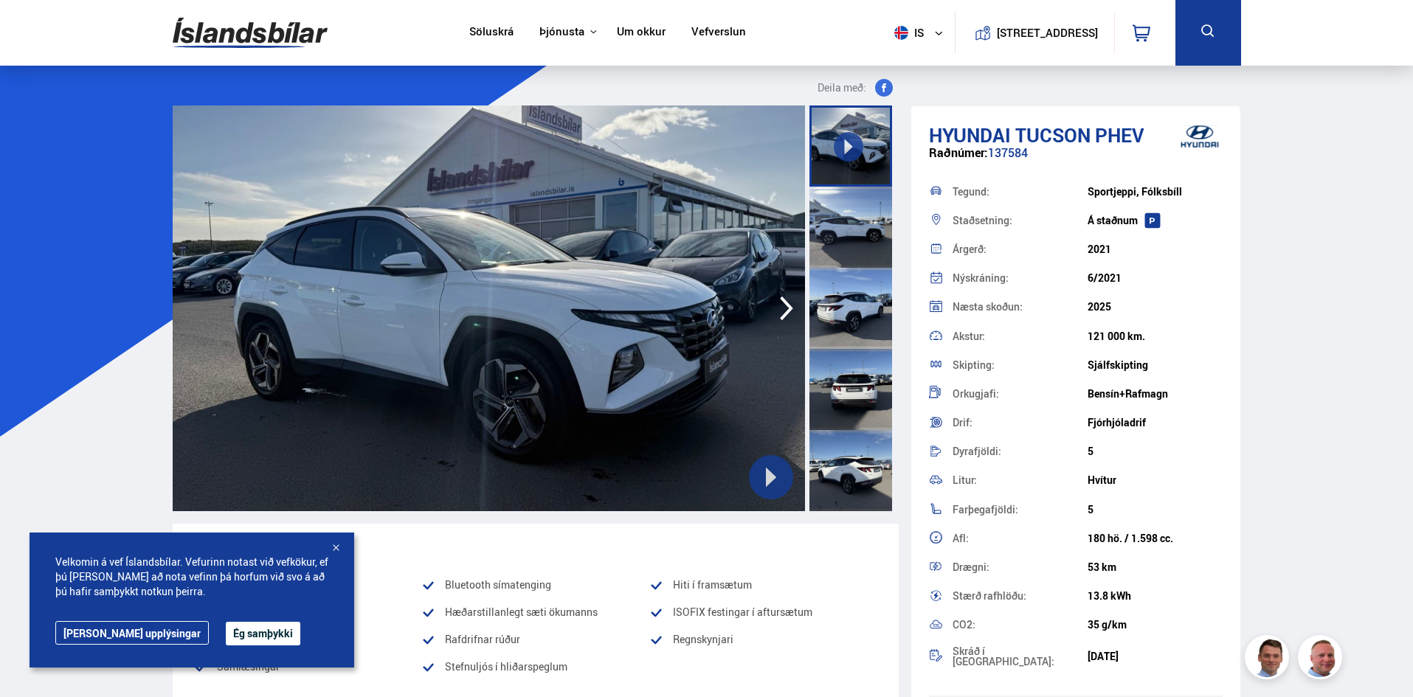
click at [226, 635] on button "Ég samþykki" at bounding box center [263, 634] width 75 height 24
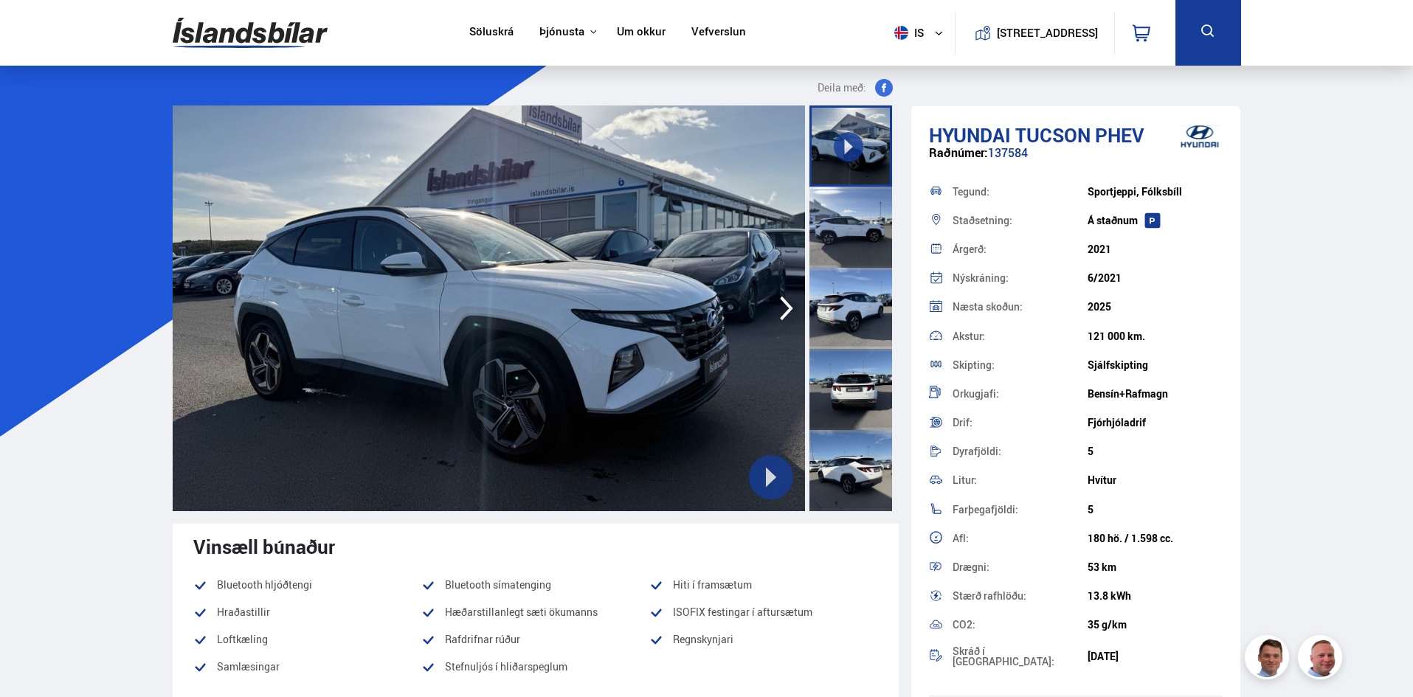
click at [789, 309] on icon "button" at bounding box center [786, 309] width 13 height 24
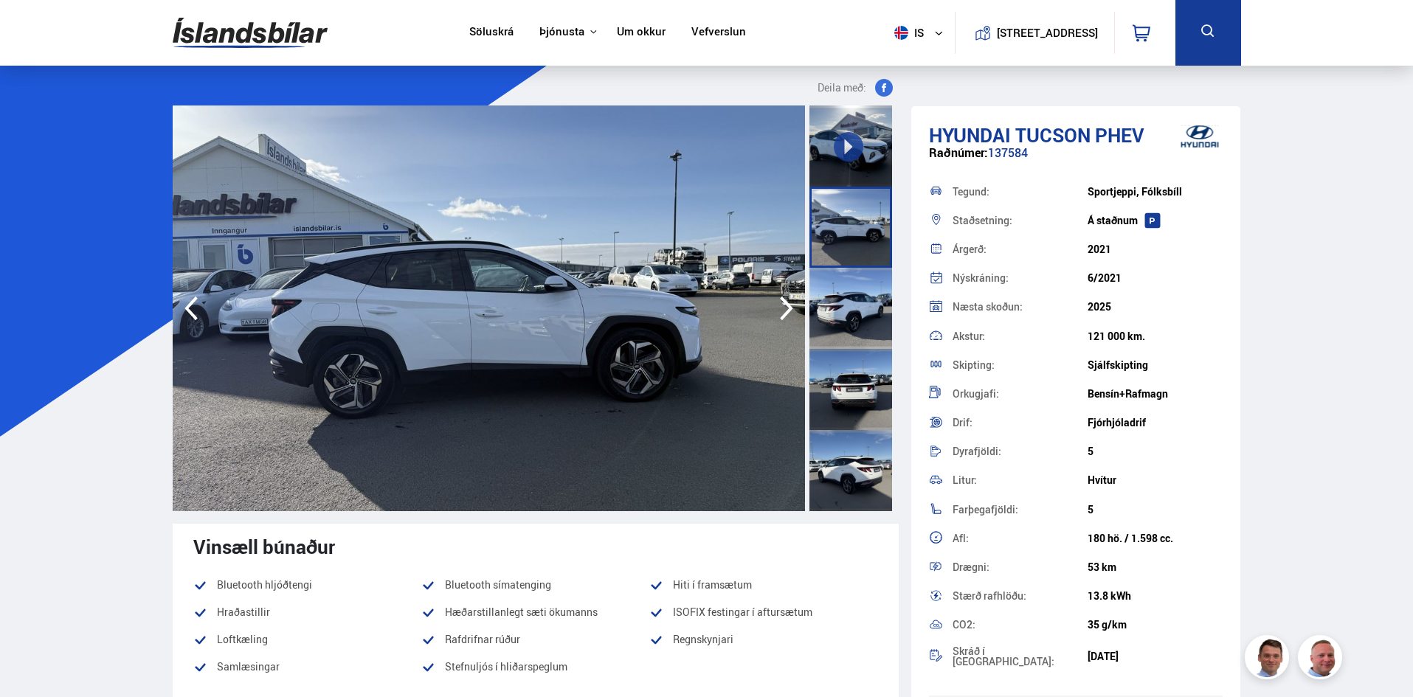
click at [794, 306] on icon "button" at bounding box center [787, 308] width 30 height 35
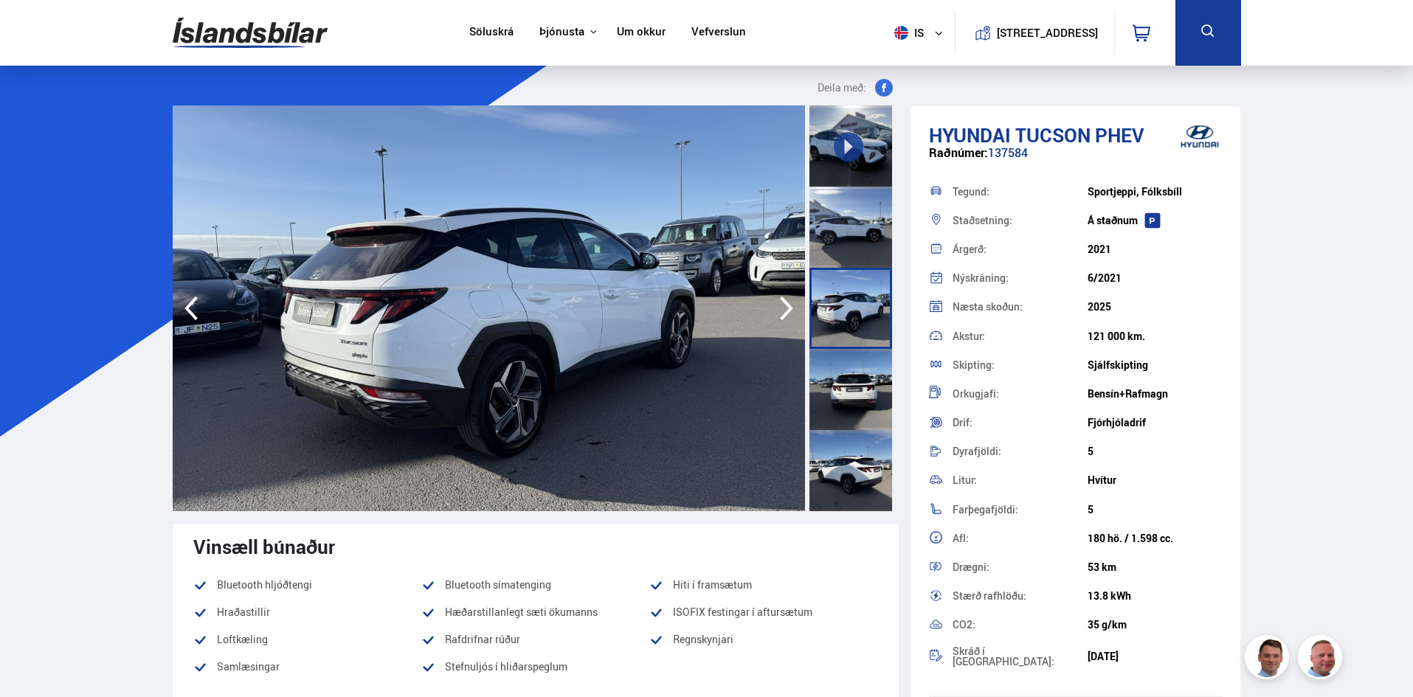
click at [790, 300] on icon "button" at bounding box center [787, 308] width 30 height 35
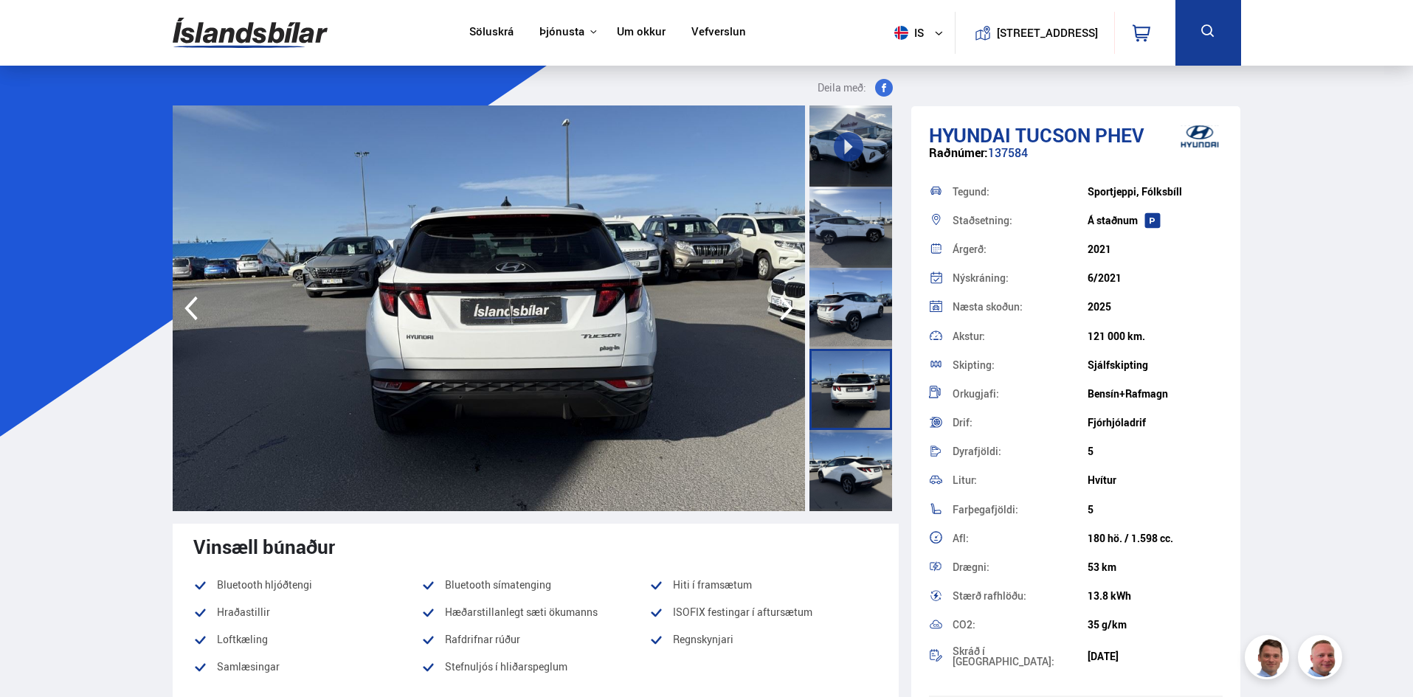
click at [789, 301] on icon "button" at bounding box center [787, 308] width 30 height 35
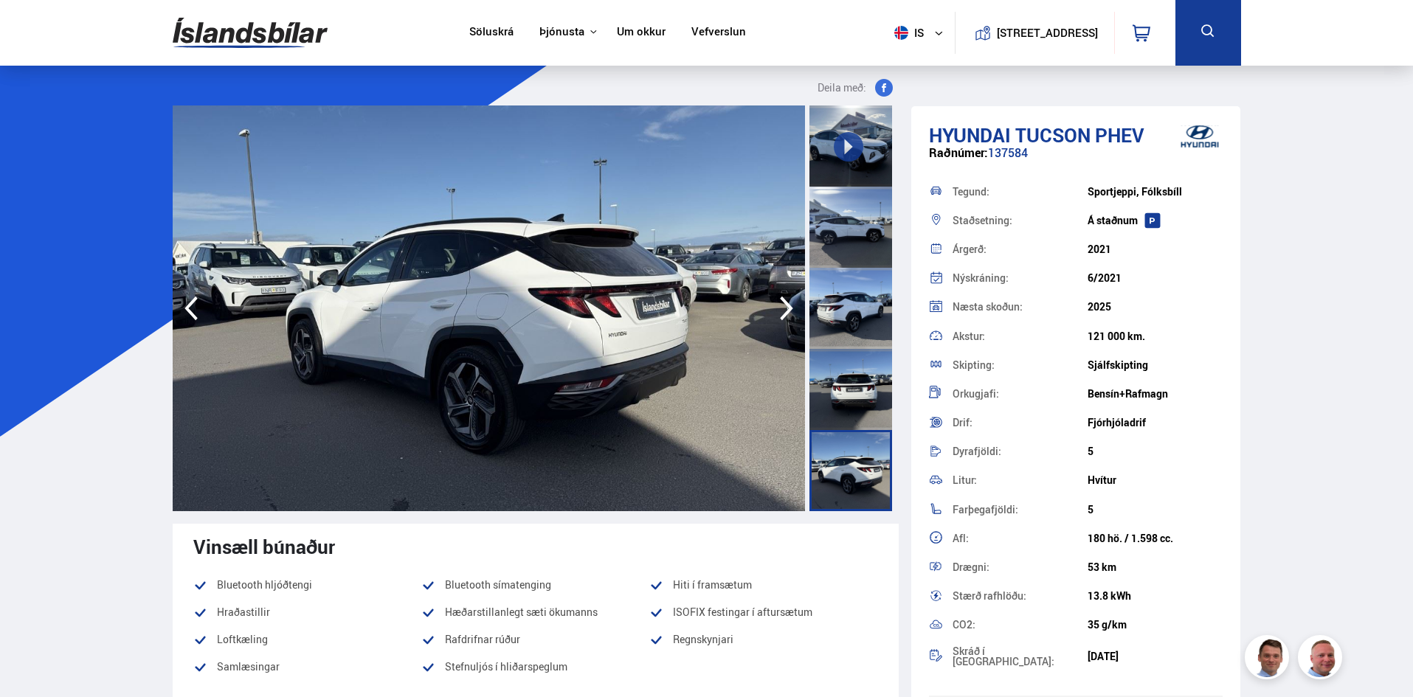
click at [787, 302] on icon "button" at bounding box center [787, 308] width 30 height 35
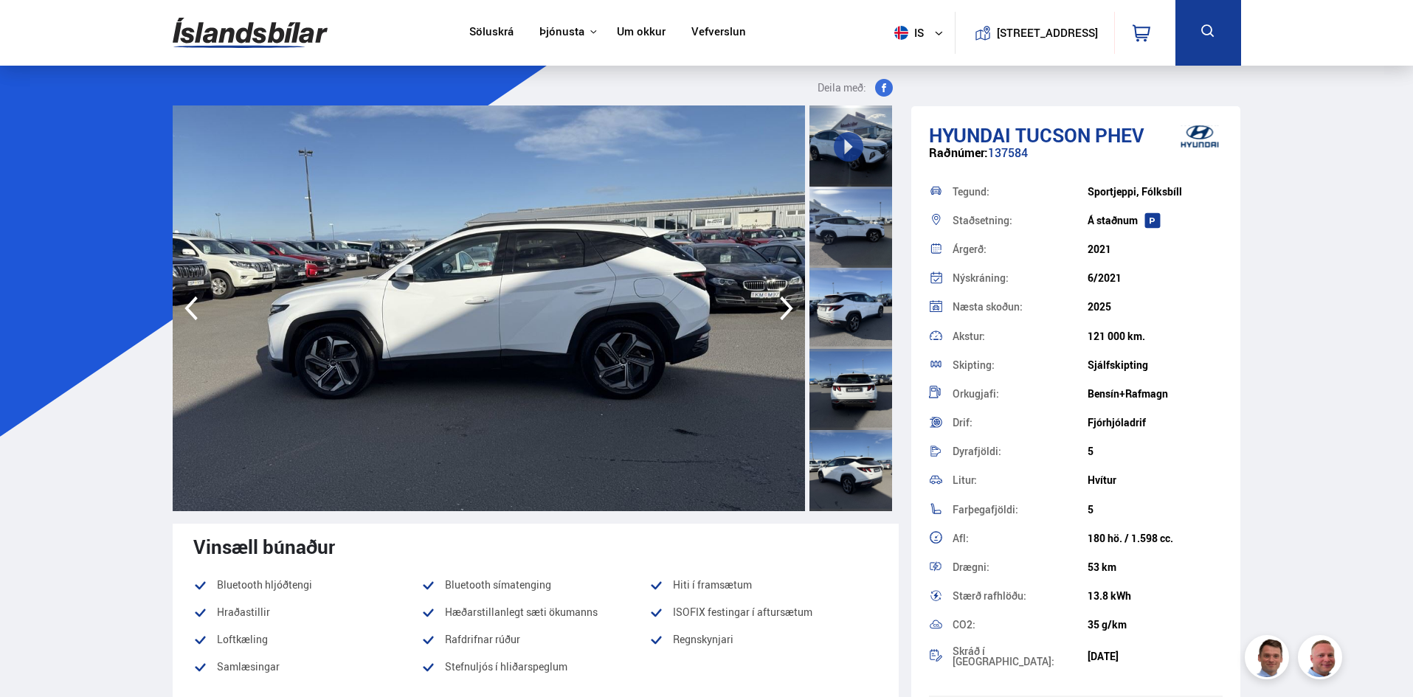
click at [789, 303] on icon "button" at bounding box center [787, 308] width 30 height 35
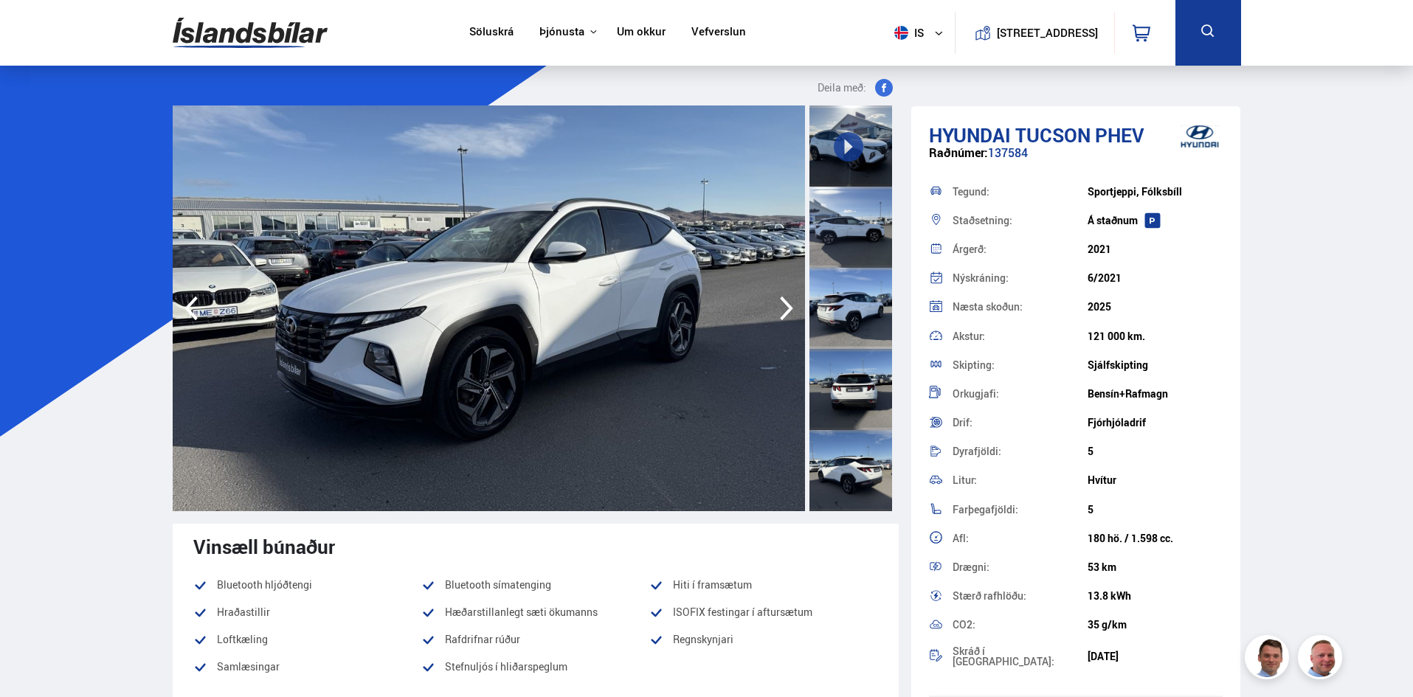
click at [788, 305] on icon "button" at bounding box center [786, 309] width 13 height 24
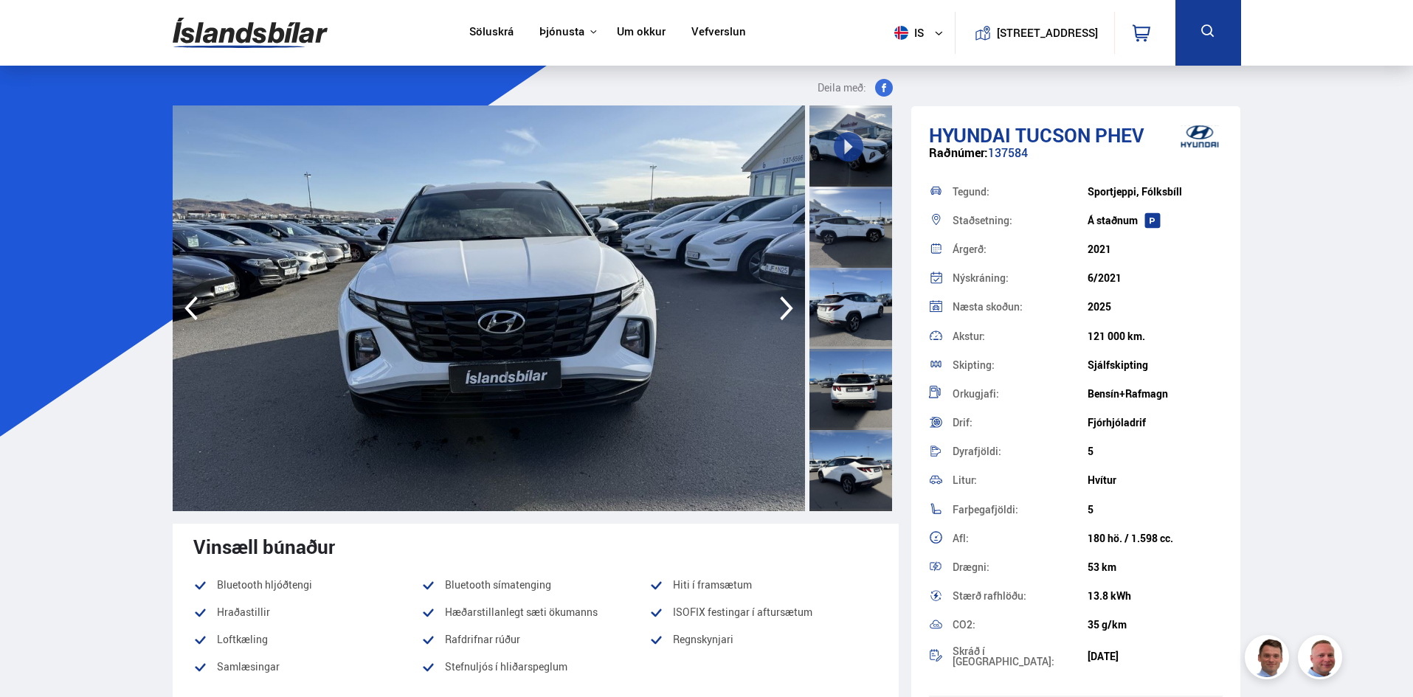
click at [784, 302] on icon "button" at bounding box center [786, 309] width 13 height 24
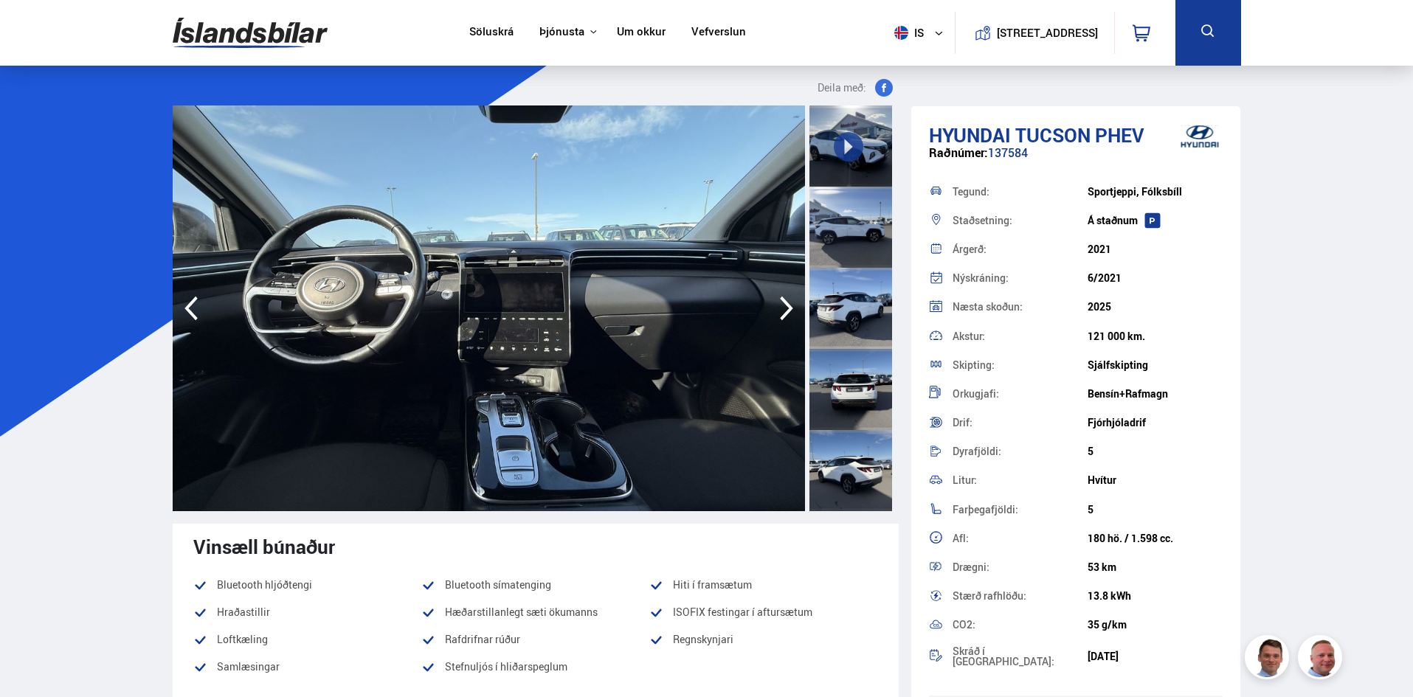
click at [783, 300] on icon "button" at bounding box center [786, 309] width 13 height 24
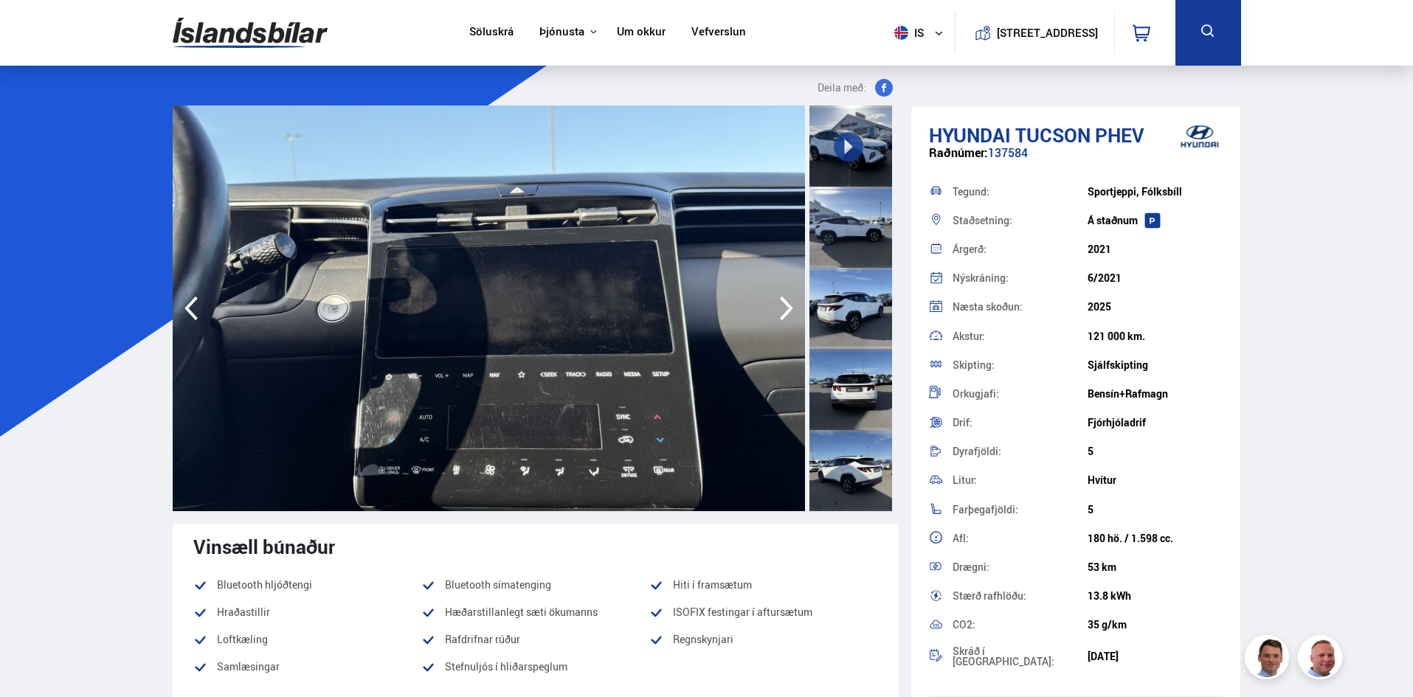
click at [783, 300] on icon "button" at bounding box center [786, 309] width 13 height 24
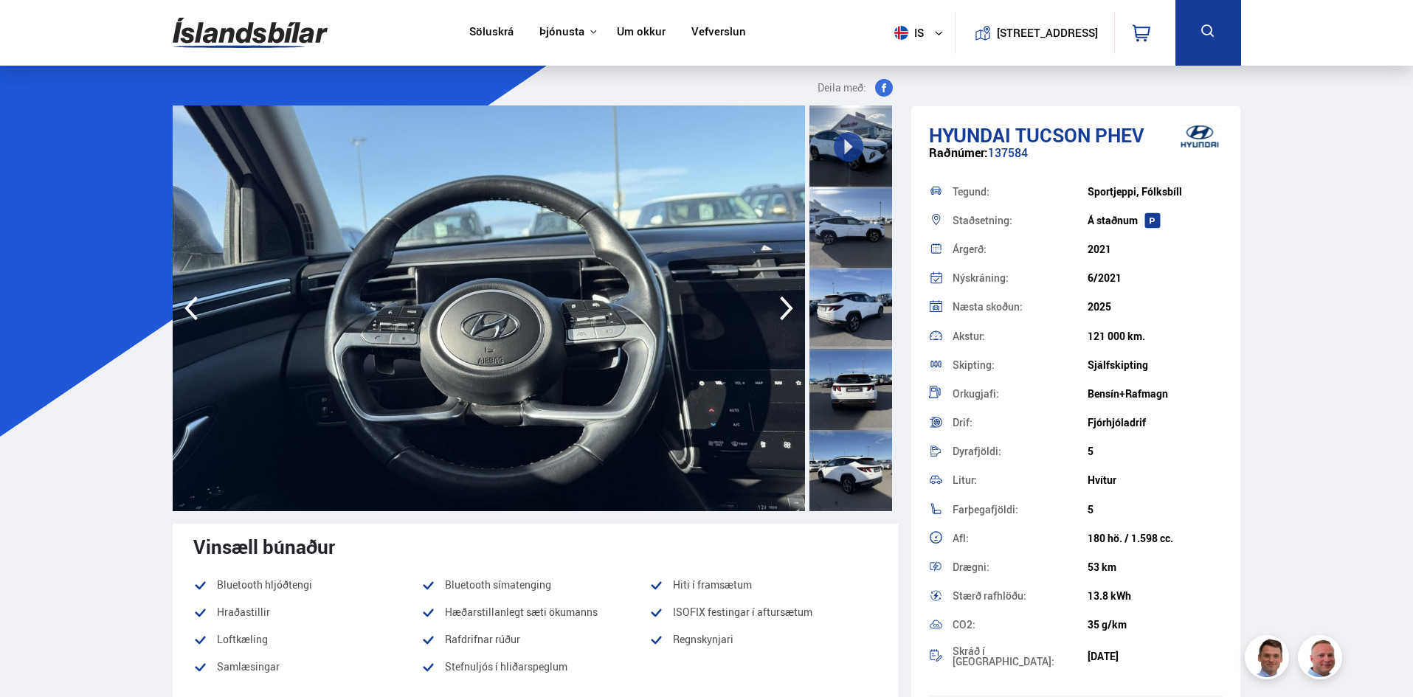
click at [783, 301] on icon "button" at bounding box center [786, 309] width 13 height 24
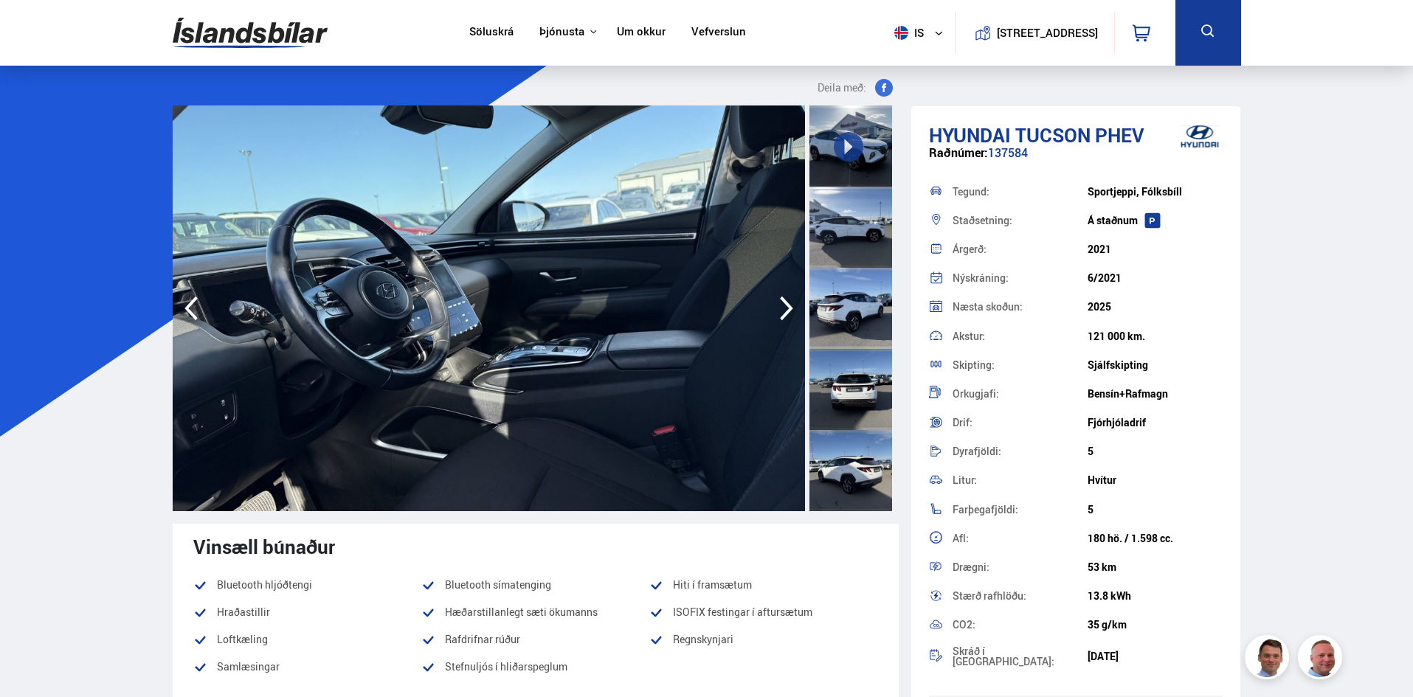
click at [783, 301] on icon "button" at bounding box center [786, 309] width 13 height 24
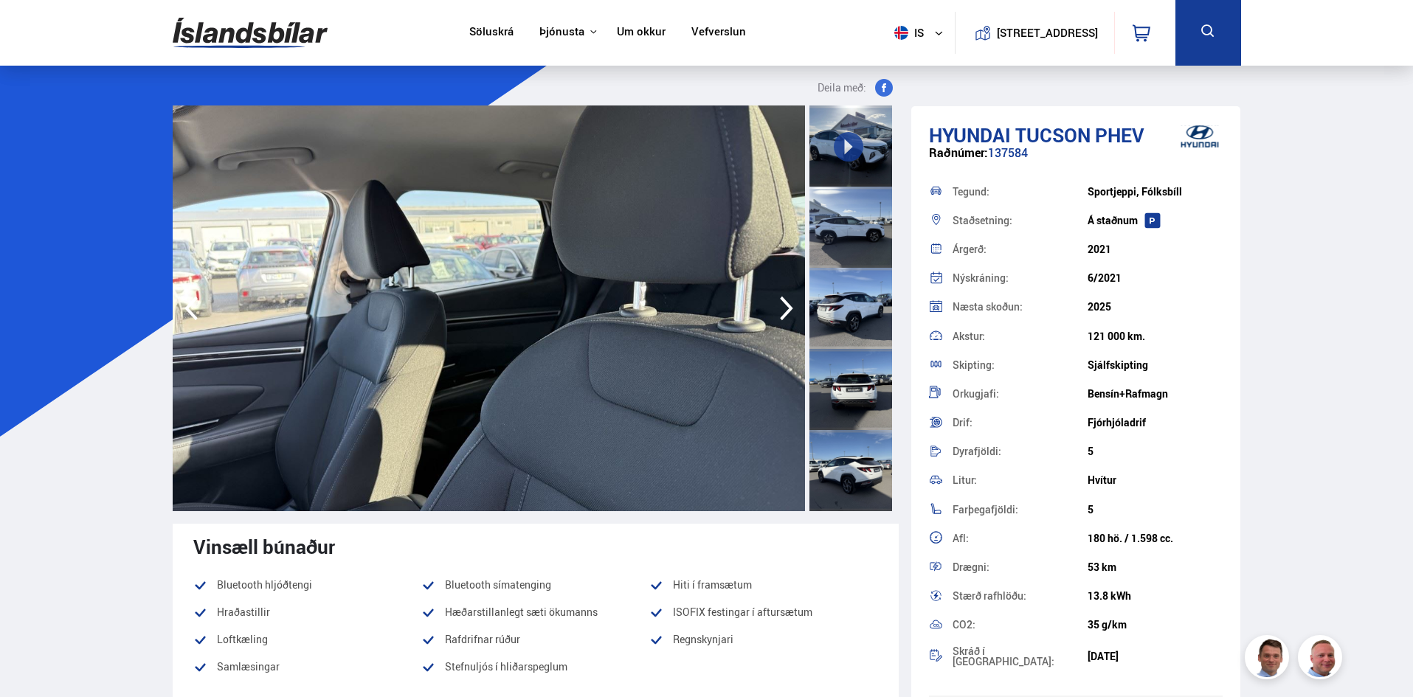
click at [782, 302] on icon "button" at bounding box center [787, 308] width 30 height 35
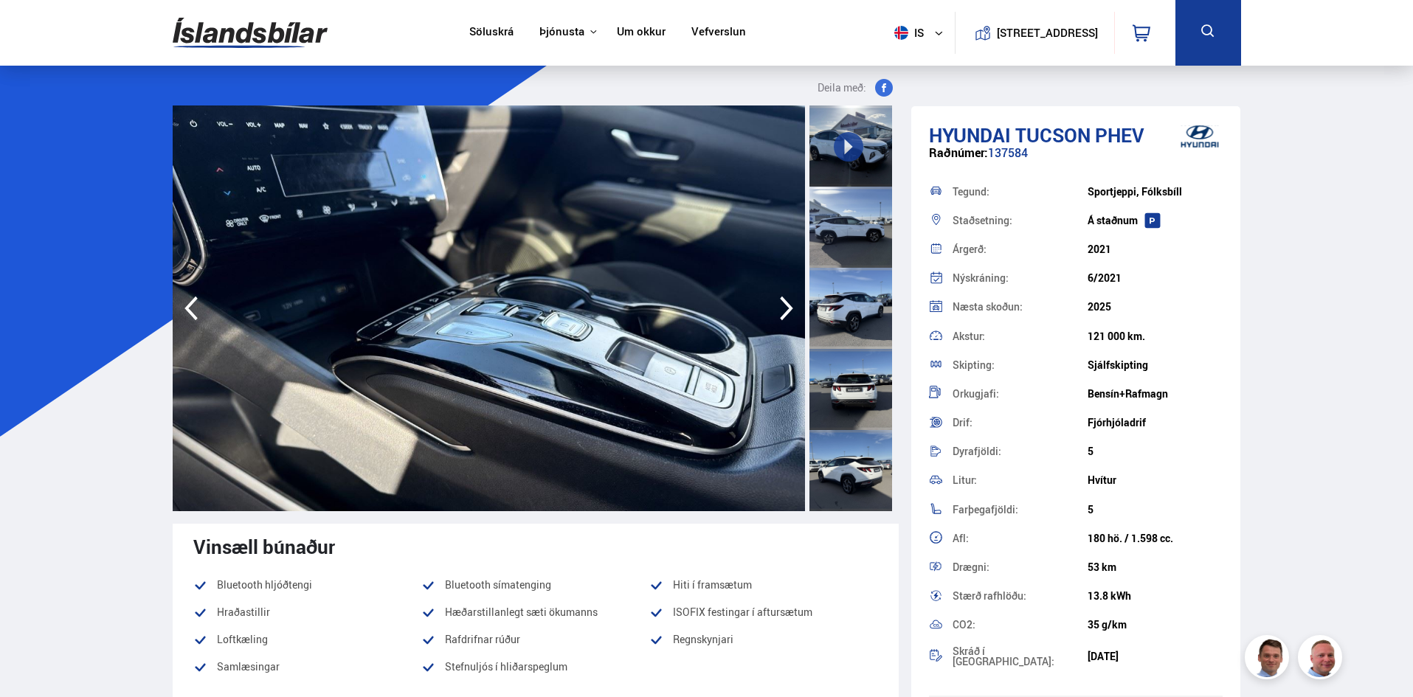
click at [782, 302] on icon "button" at bounding box center [787, 308] width 30 height 35
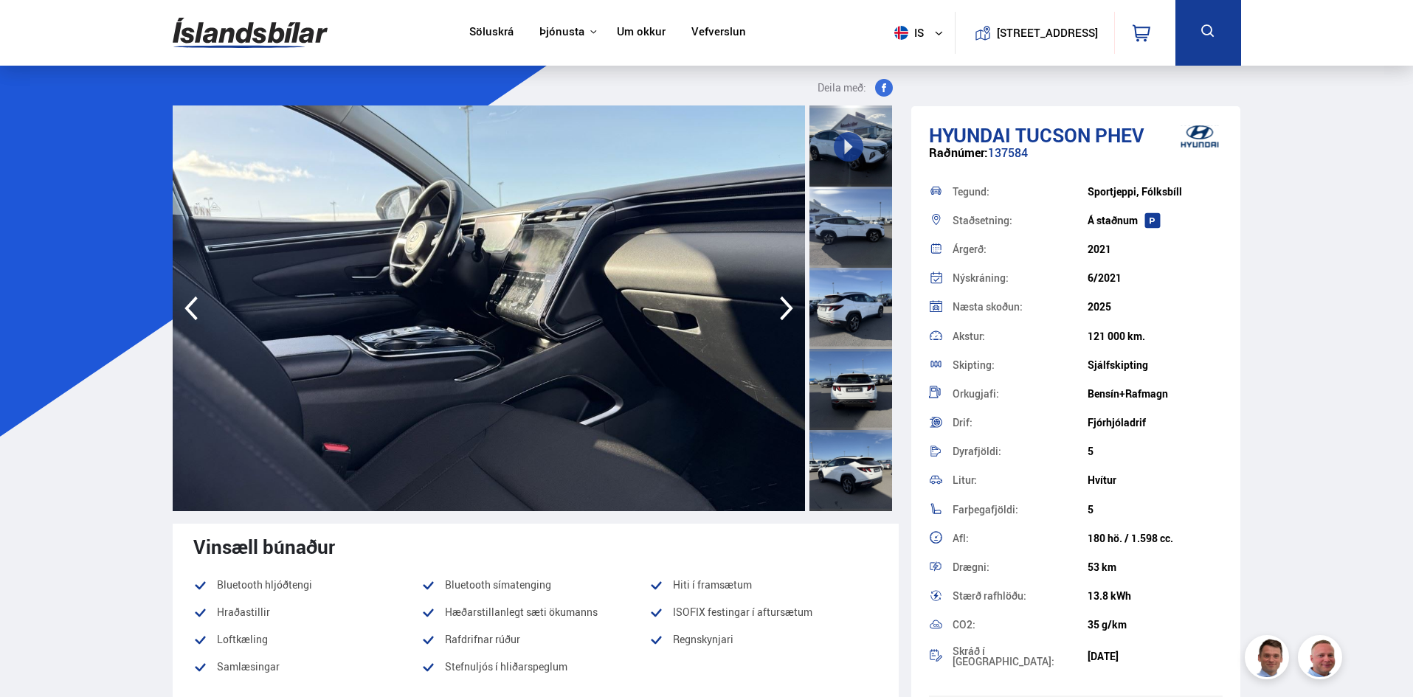
click at [782, 302] on icon "button" at bounding box center [787, 308] width 30 height 35
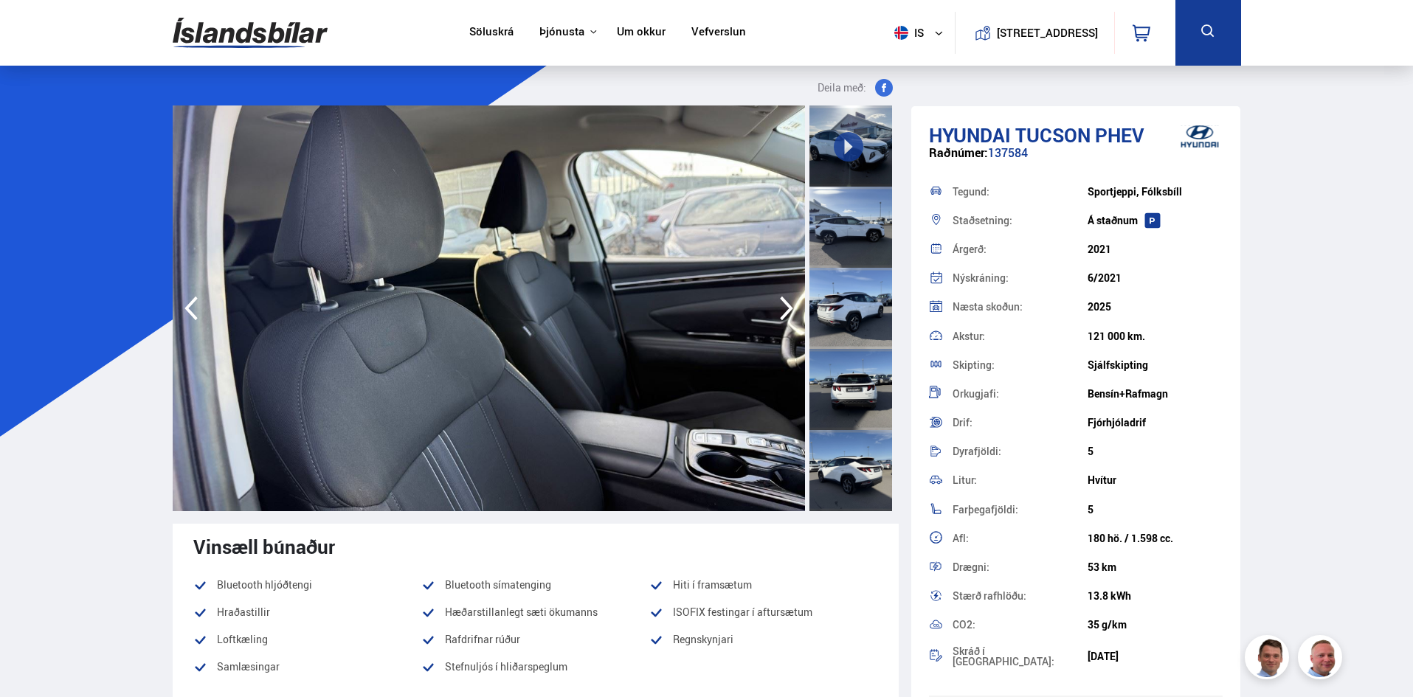
click at [782, 302] on icon "button" at bounding box center [787, 308] width 30 height 35
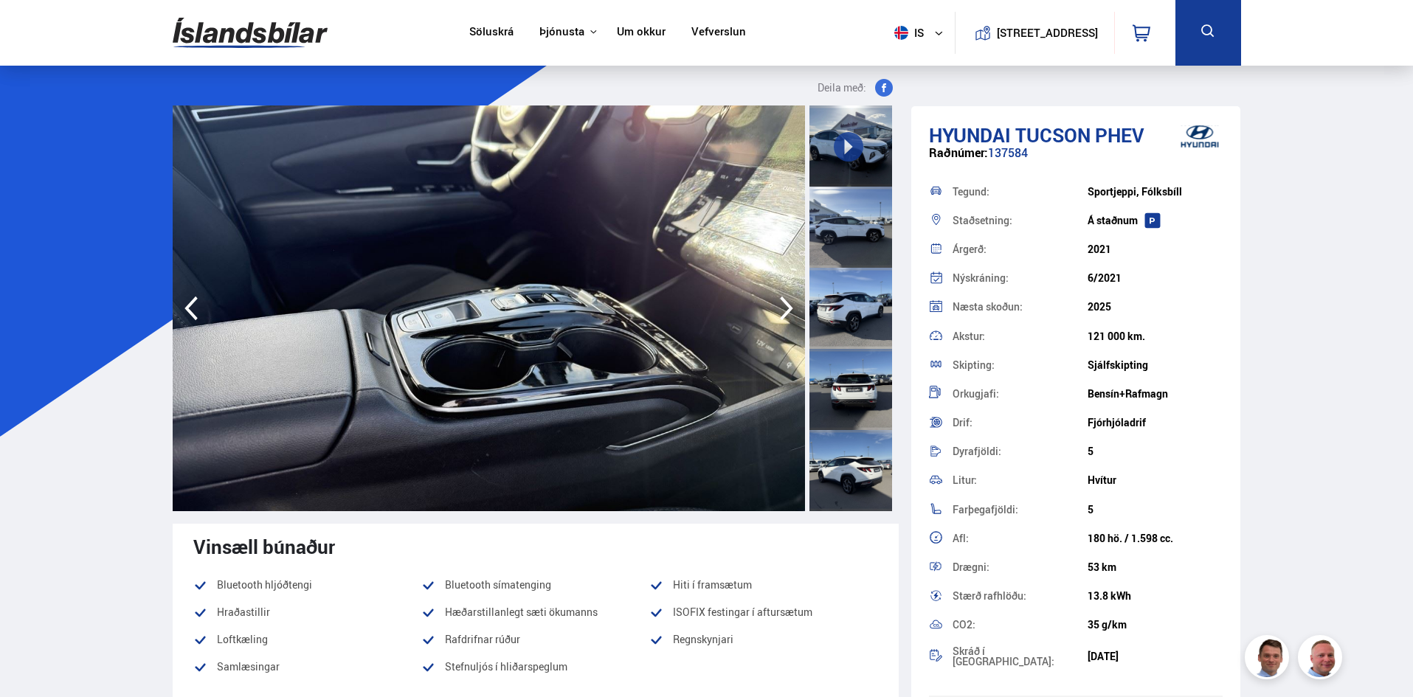
click at [782, 302] on icon "button" at bounding box center [787, 308] width 30 height 35
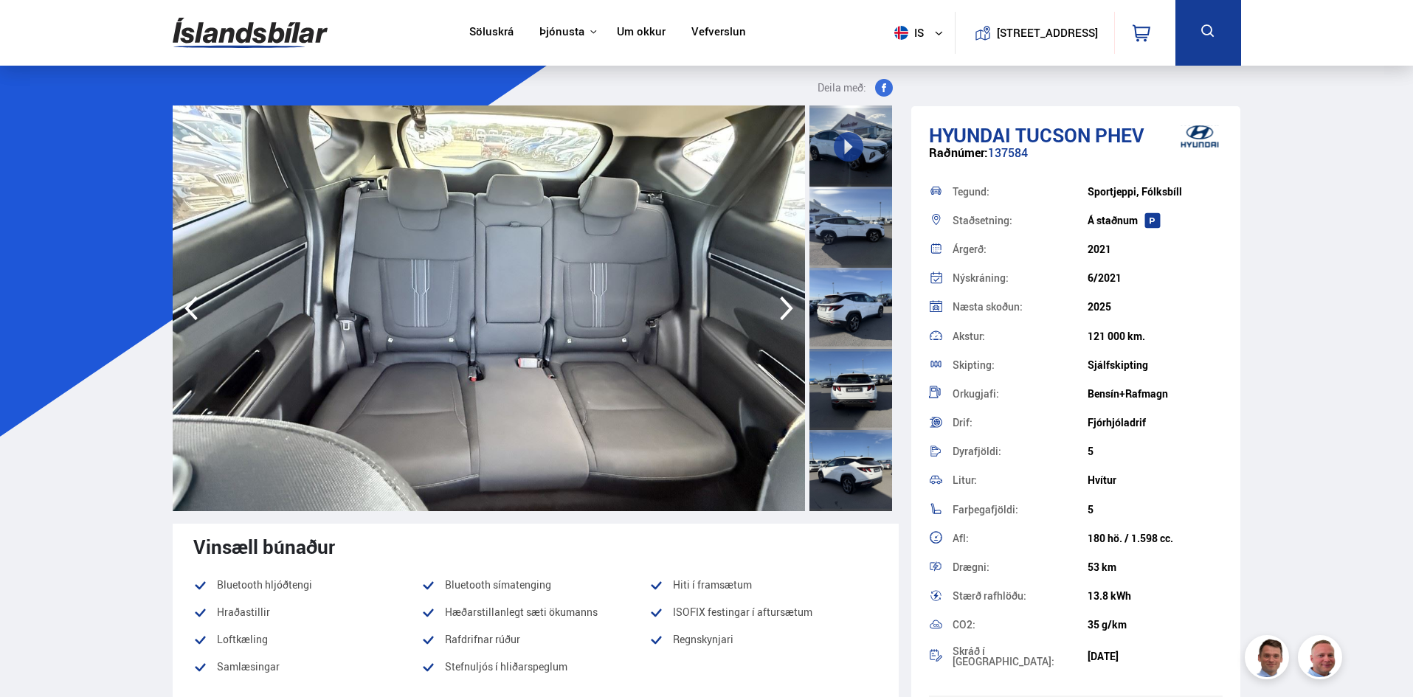
click at [782, 302] on icon "button" at bounding box center [787, 308] width 30 height 35
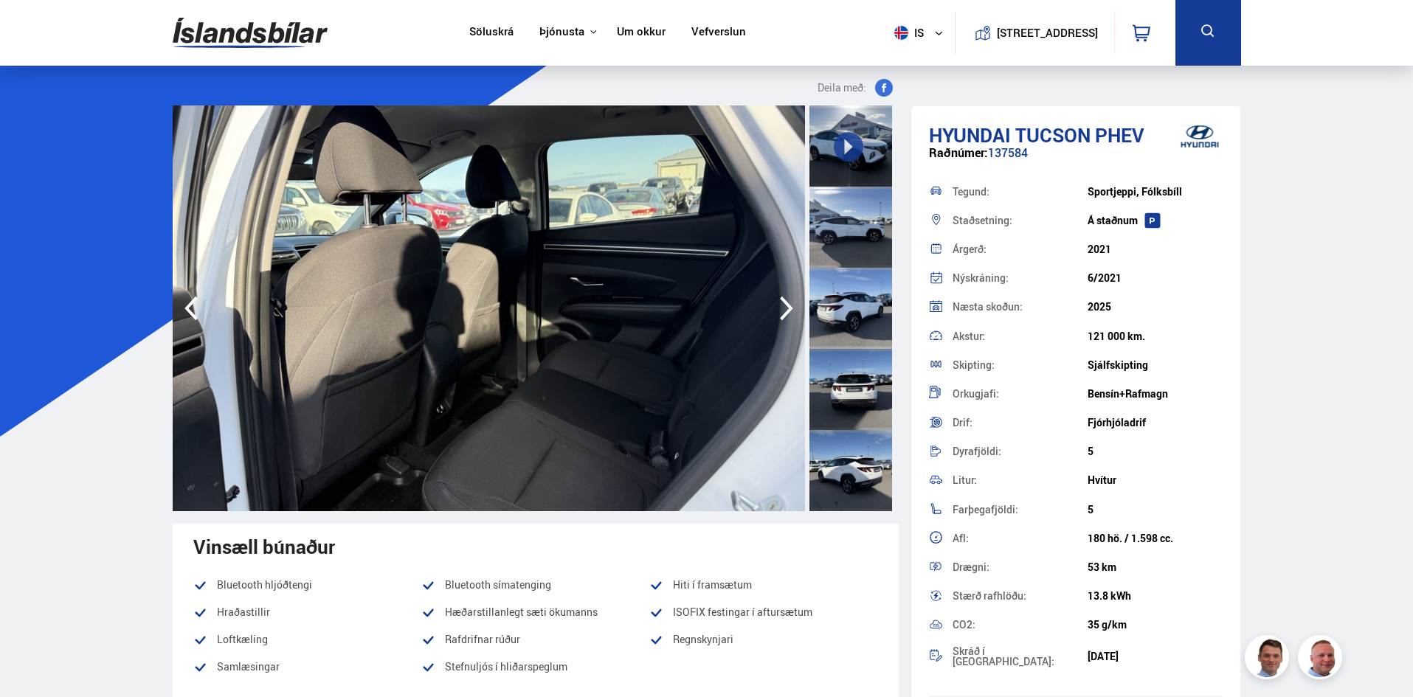
click at [782, 302] on icon "button" at bounding box center [787, 308] width 30 height 35
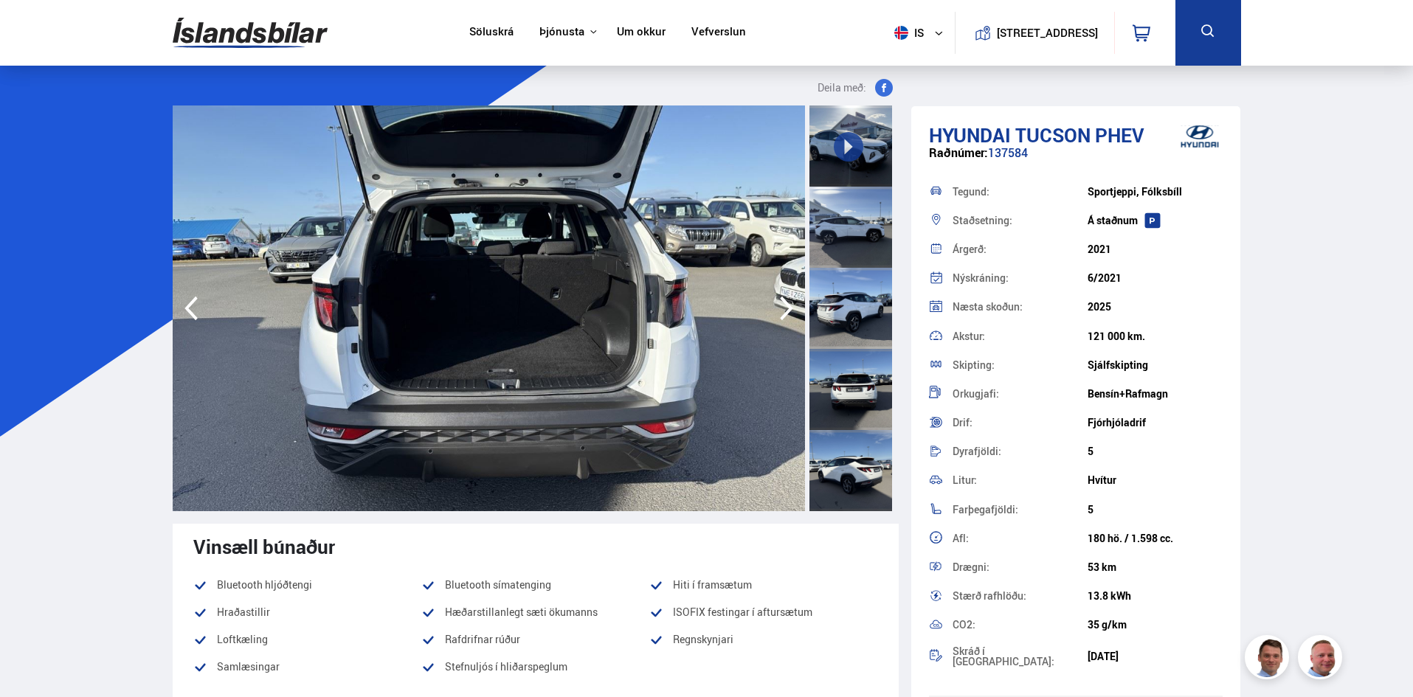
click at [782, 302] on icon "button" at bounding box center [787, 308] width 30 height 35
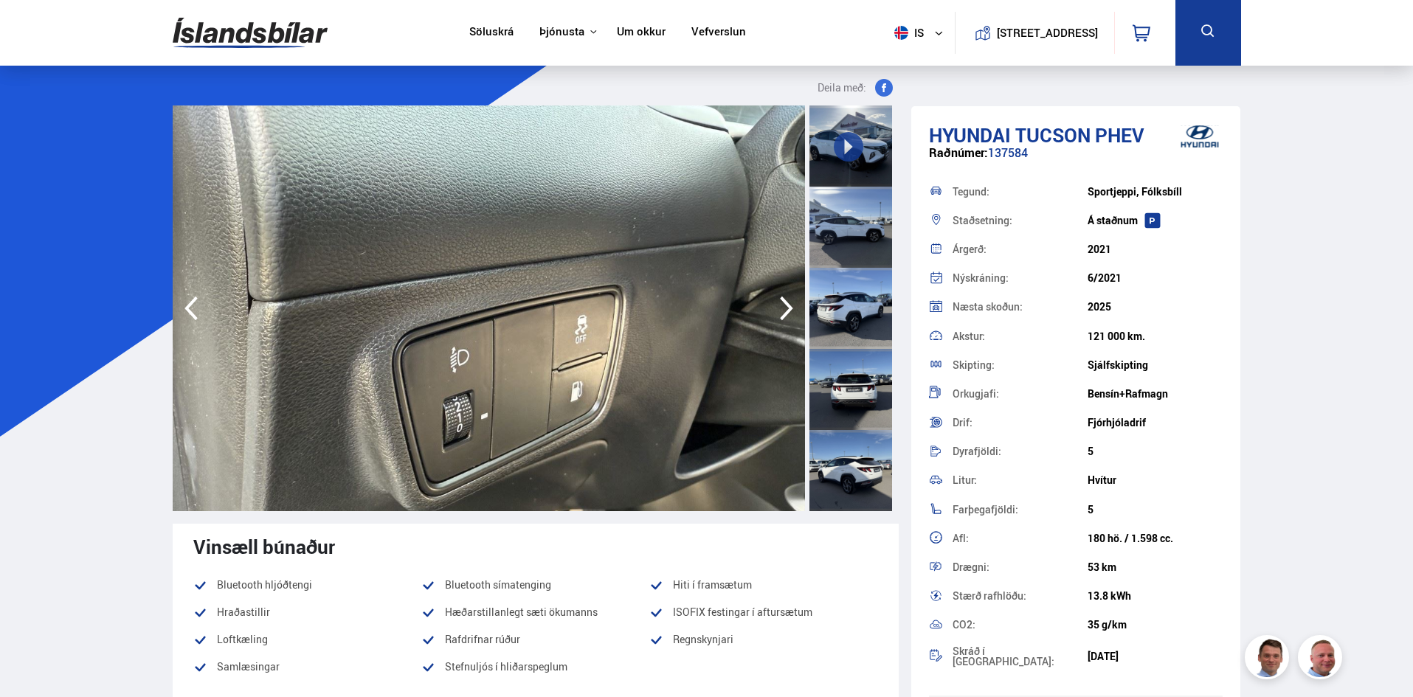
click at [781, 302] on icon "button" at bounding box center [787, 308] width 30 height 35
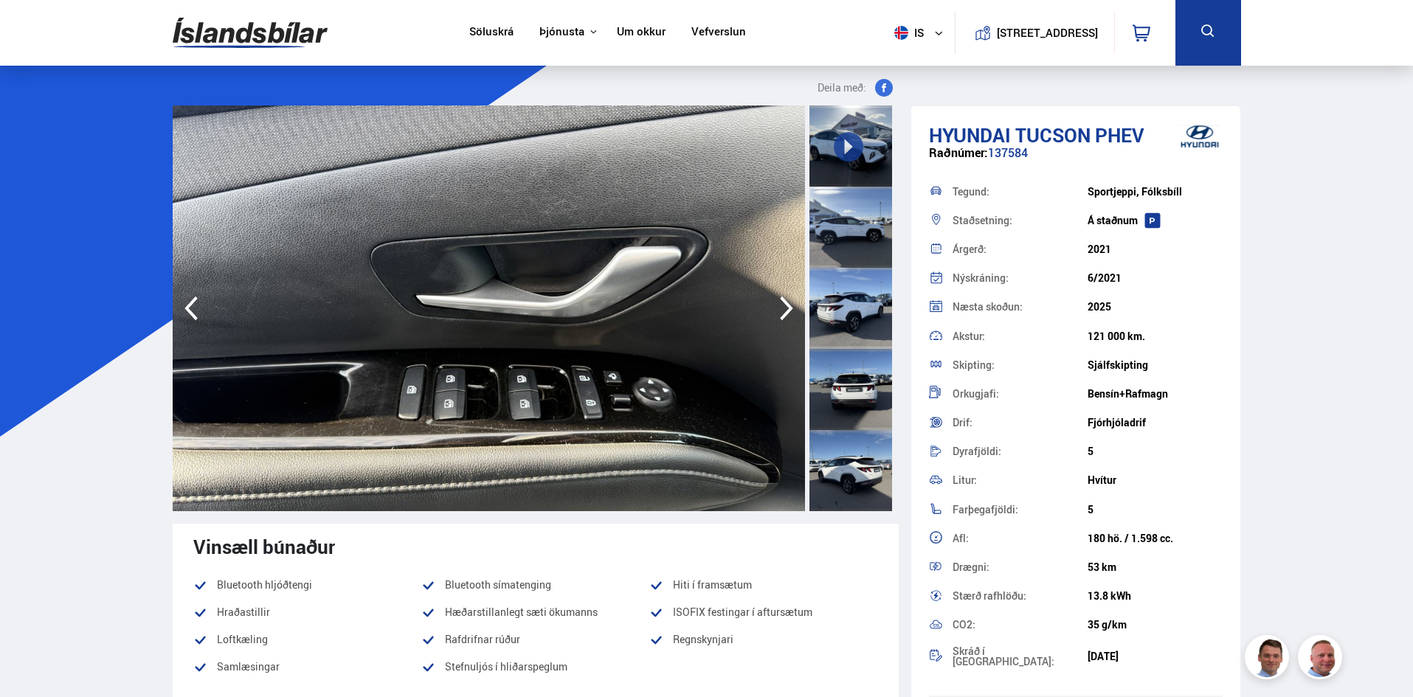
click at [781, 302] on icon "button" at bounding box center [787, 308] width 30 height 35
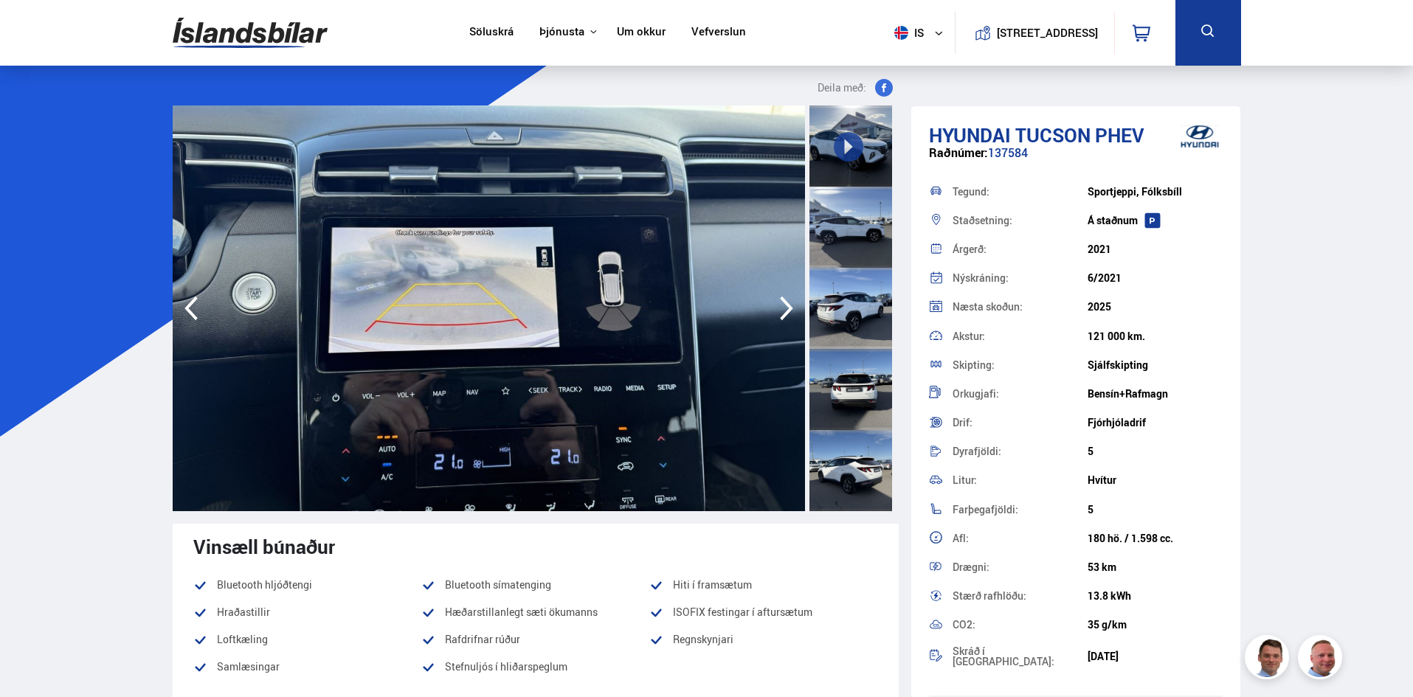
click at [781, 305] on icon "button" at bounding box center [787, 308] width 30 height 35
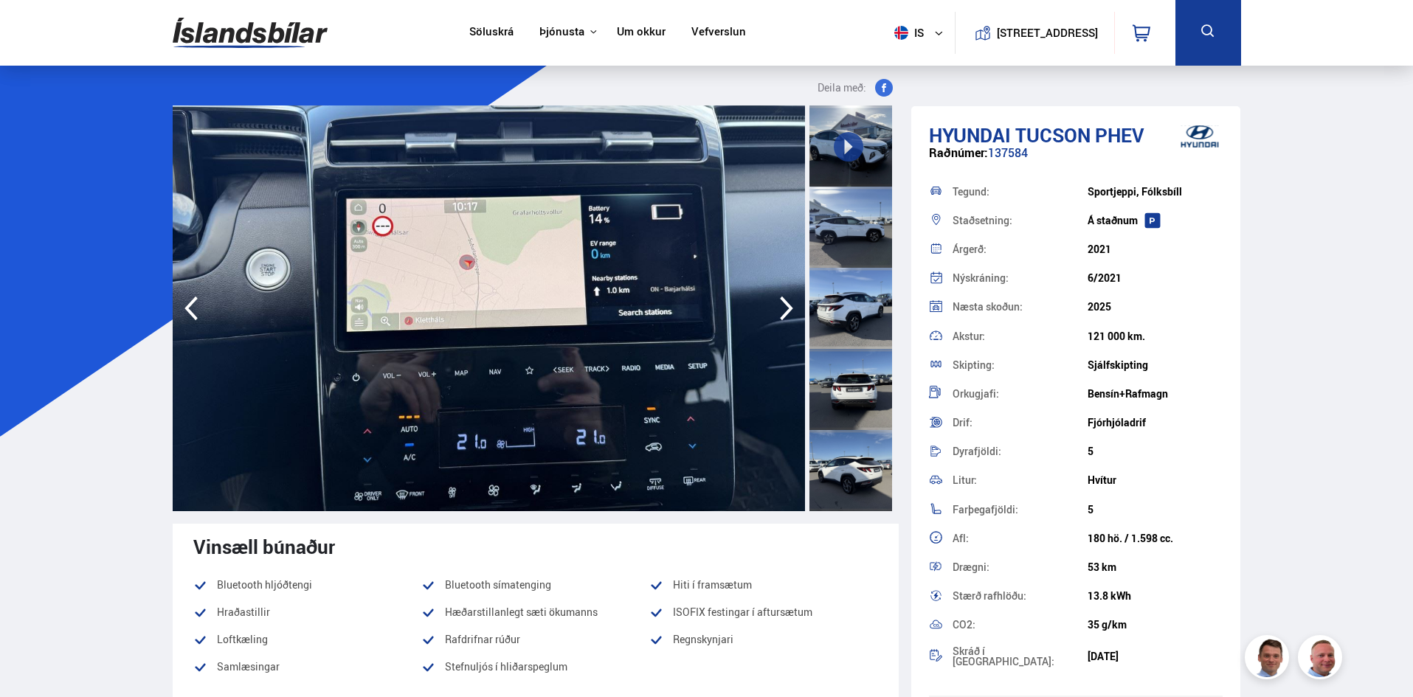
click at [781, 305] on icon "button" at bounding box center [787, 308] width 30 height 35
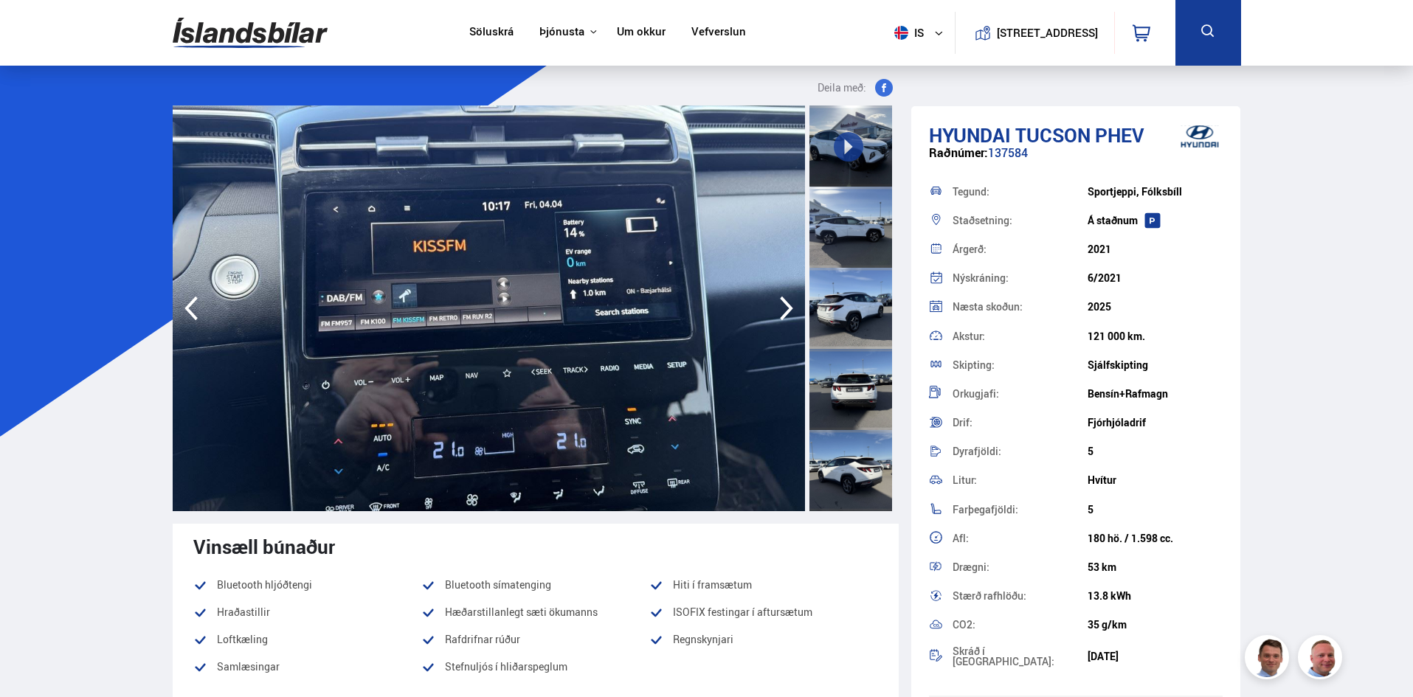
click at [788, 305] on icon "button" at bounding box center [786, 309] width 13 height 24
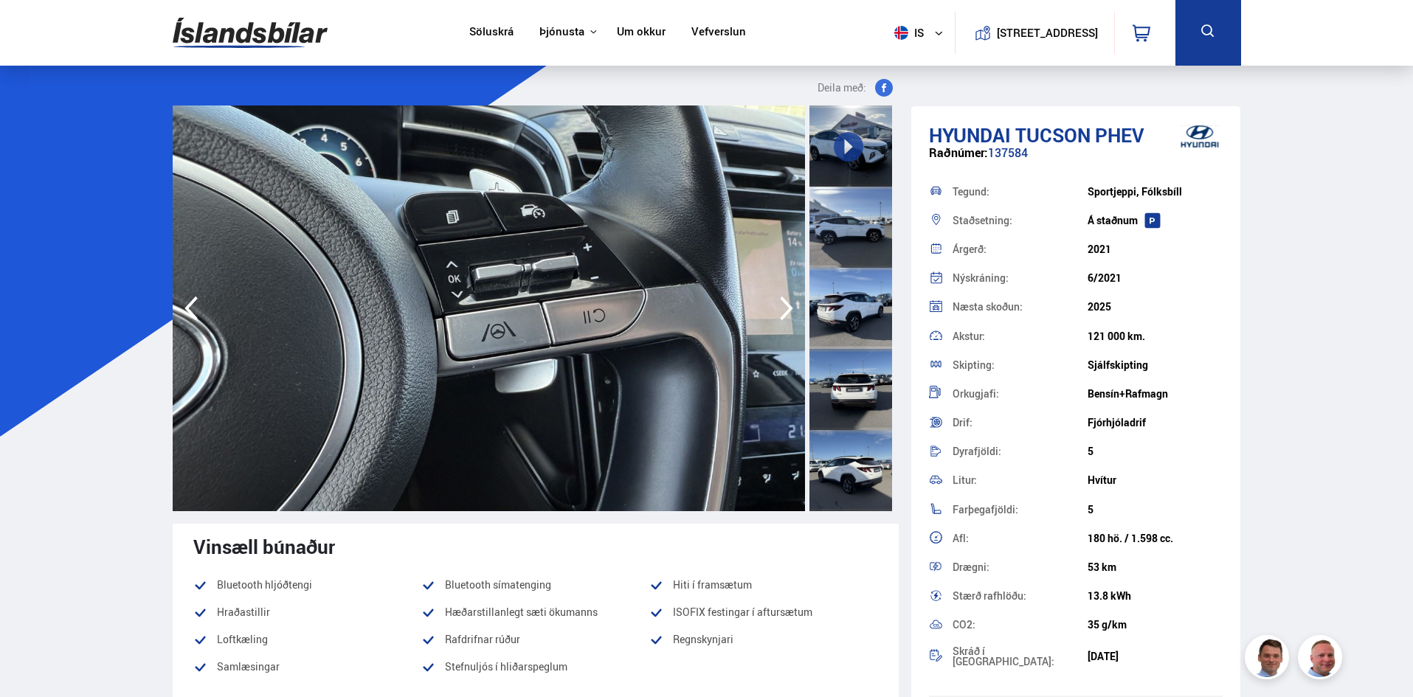
click at [788, 305] on icon "button" at bounding box center [786, 309] width 13 height 24
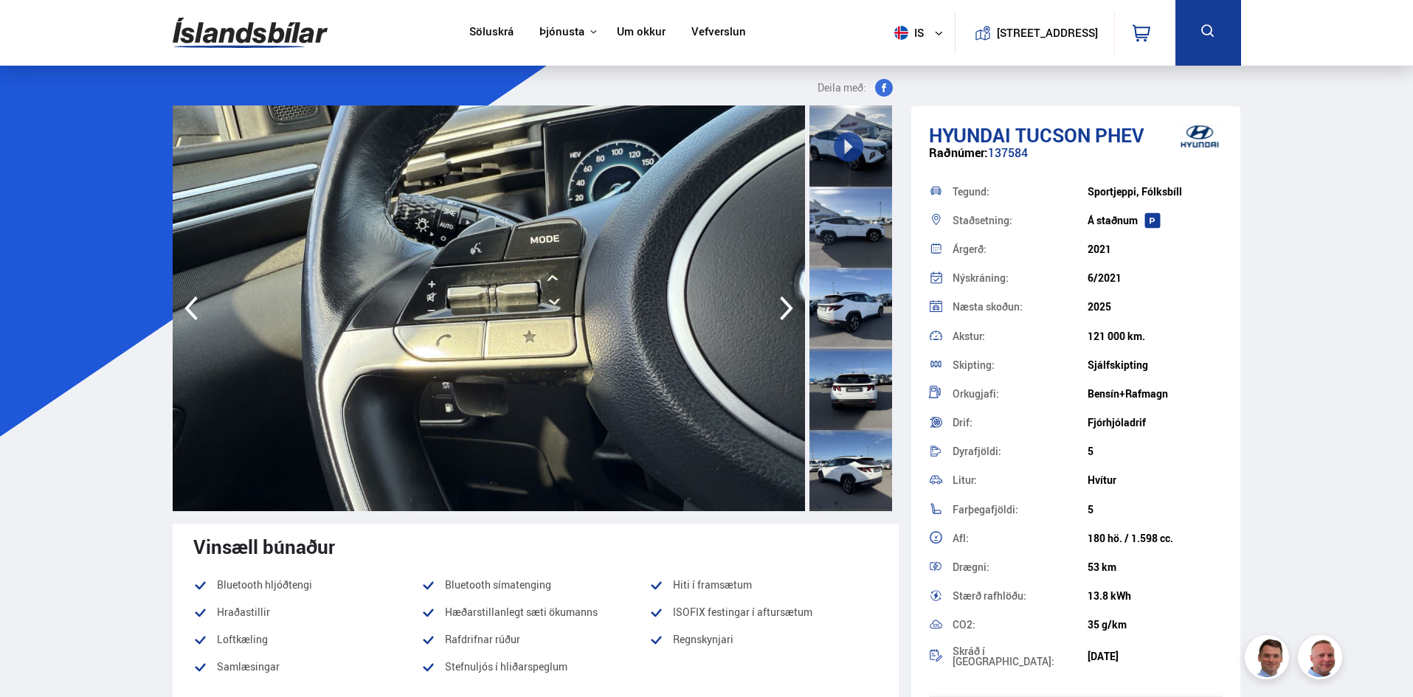
click at [788, 305] on icon "button" at bounding box center [786, 309] width 13 height 24
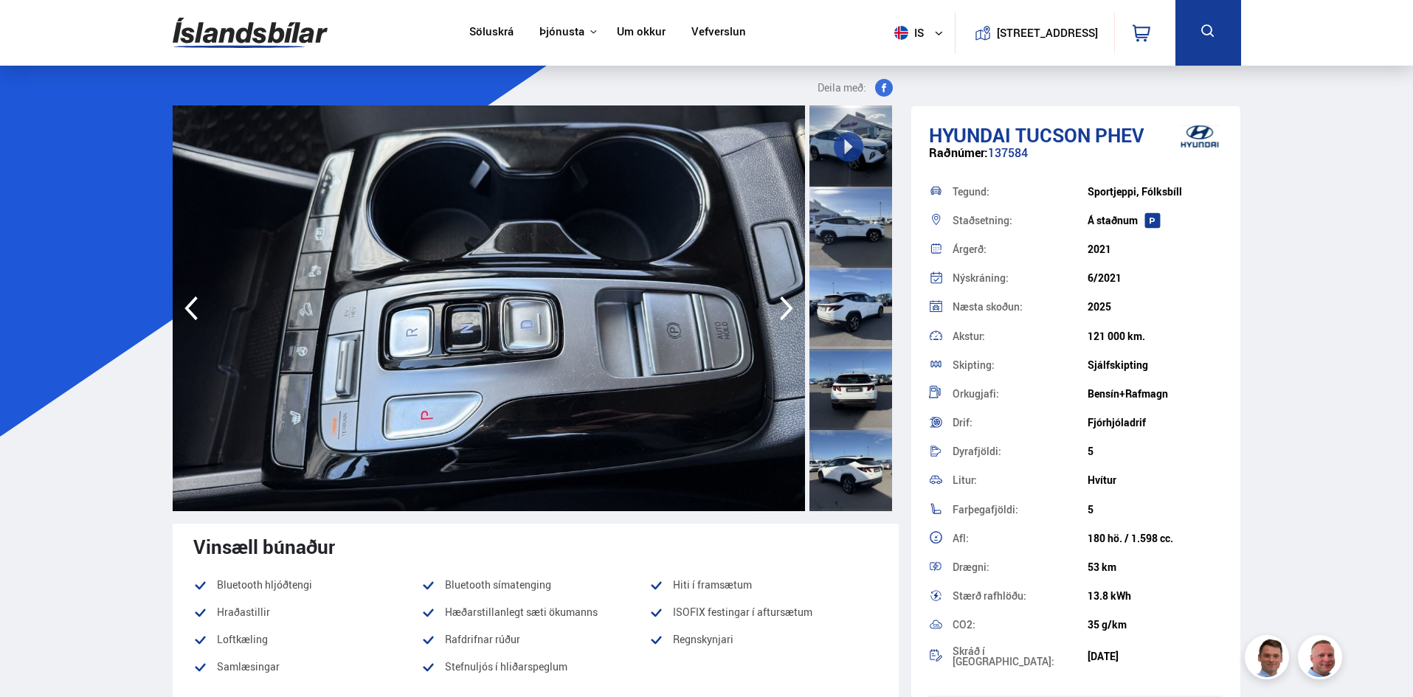
click at [788, 305] on icon "button" at bounding box center [786, 309] width 13 height 24
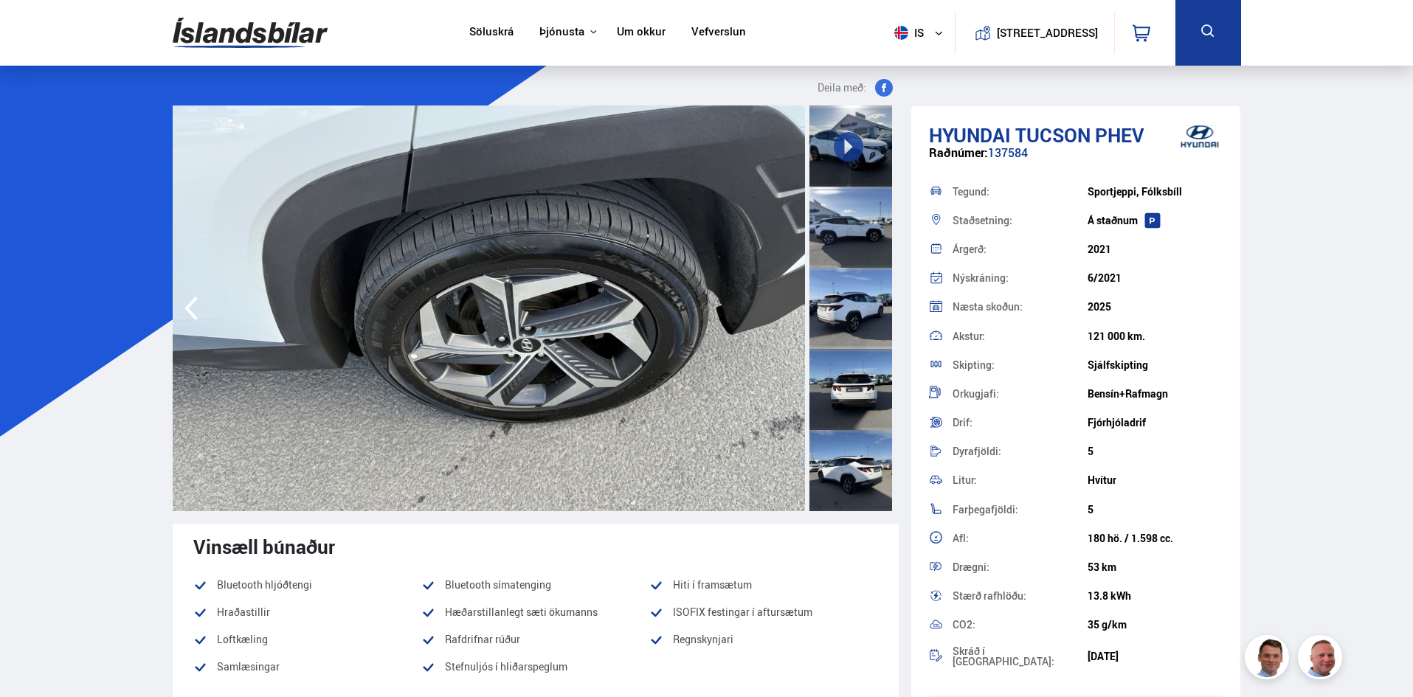
click at [788, 305] on img at bounding box center [489, 309] width 632 height 406
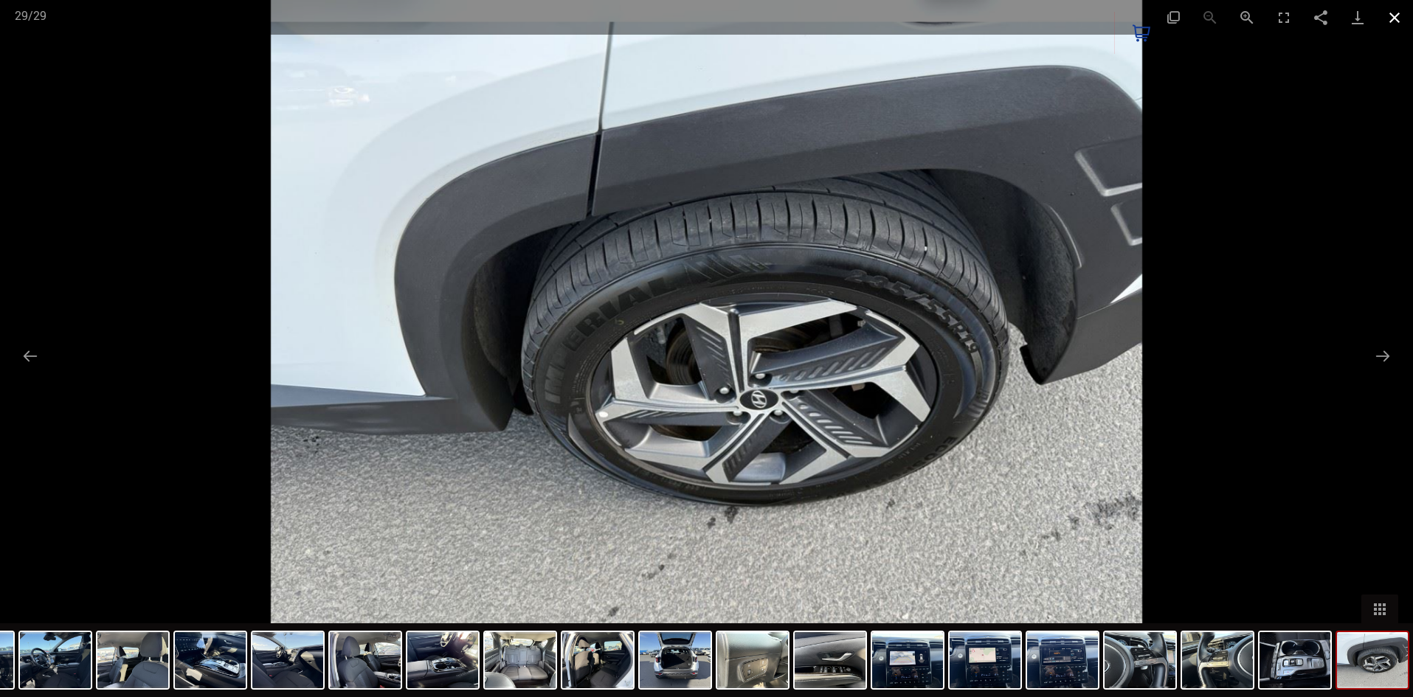
click at [1401, 15] on button "Close gallery" at bounding box center [1394, 17] width 37 height 35
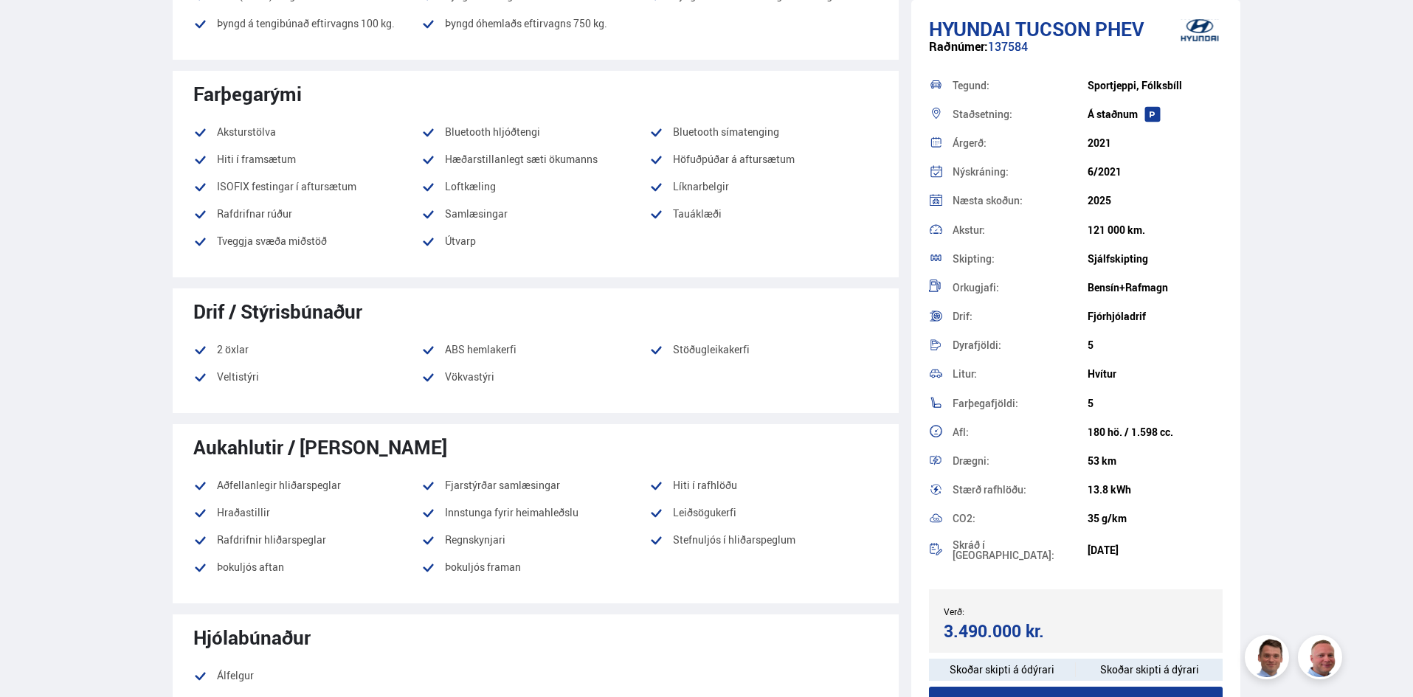
scroll to position [812, 0]
